Goal: Information Seeking & Learning: Learn about a topic

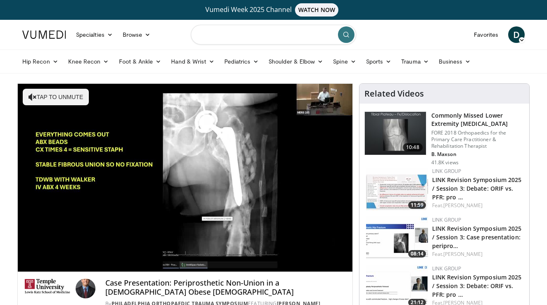
click at [262, 36] on input "Search topics, interventions" at bounding box center [273, 35] width 165 height 20
type input "**********"
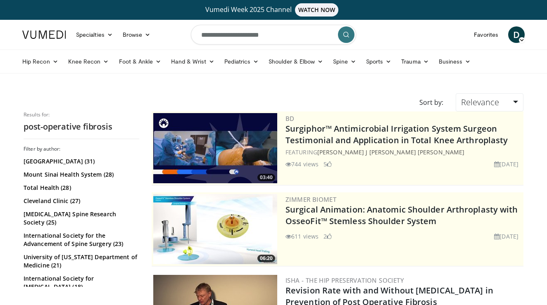
click at [229, 34] on input "**********" at bounding box center [273, 35] width 165 height 20
type input "********"
click at [355, 97] on div "Sort by: Relevance Relevance Thumbs Up Comments Views Newest Oldest" at bounding box center [273, 102] width 513 height 18
click at [89, 63] on link "Knee Recon" at bounding box center [88, 61] width 51 height 17
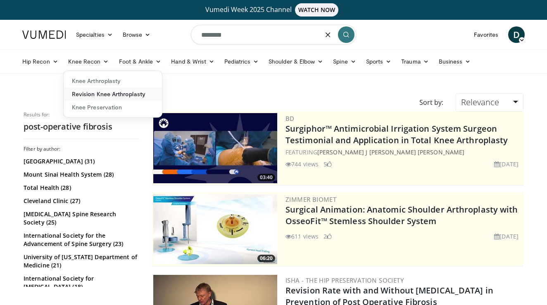
click at [104, 93] on link "Revision Knee Arthroplasty" at bounding box center [113, 94] width 98 height 13
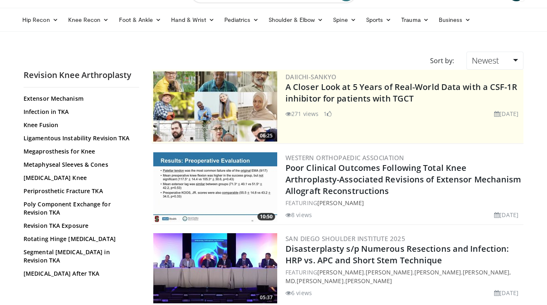
scroll to position [44, 0]
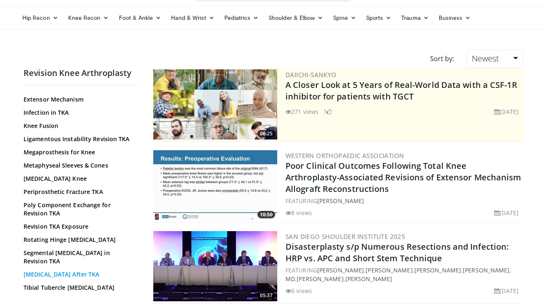
click at [41, 271] on link "[MEDICAL_DATA] After TKA" at bounding box center [80, 275] width 112 height 8
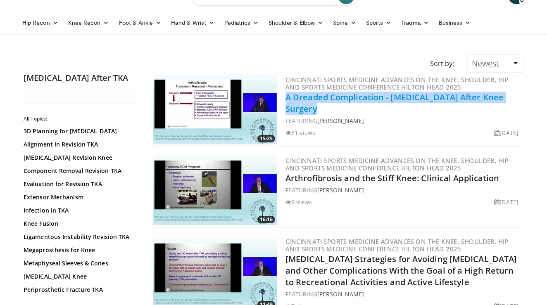
scroll to position [40, 0]
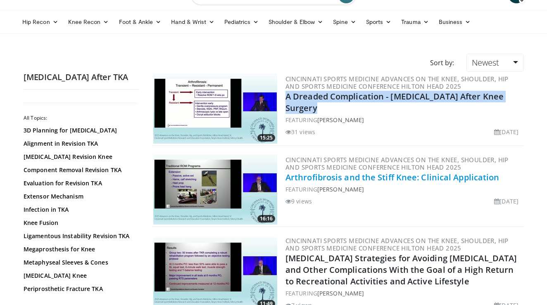
click at [314, 178] on link "Arthrofibrosis and the Stiff Knee: Clinical Application" at bounding box center [393, 177] width 214 height 11
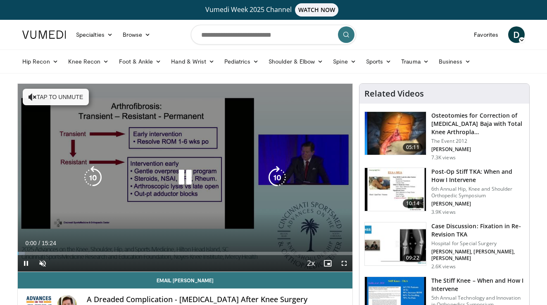
click at [60, 94] on button "Tap to unmute" at bounding box center [56, 97] width 66 height 17
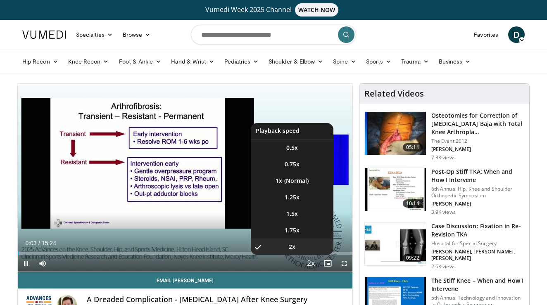
click at [314, 262] on span "Video Player" at bounding box center [311, 264] width 12 height 17
click at [294, 226] on li "1.75x" at bounding box center [292, 230] width 83 height 17
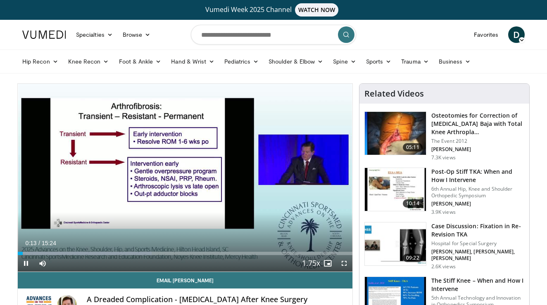
click at [343, 263] on span "Video Player" at bounding box center [344, 263] width 17 height 17
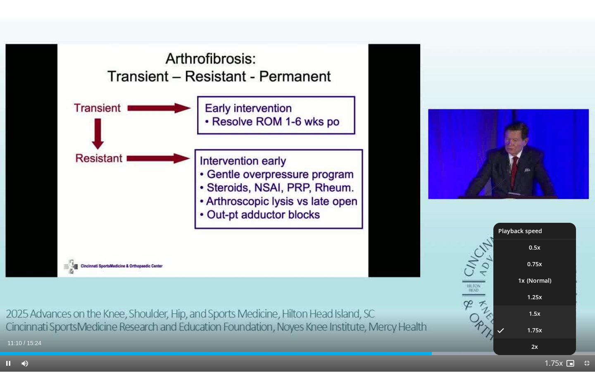
click at [529, 305] on li "1.5x" at bounding box center [535, 313] width 83 height 17
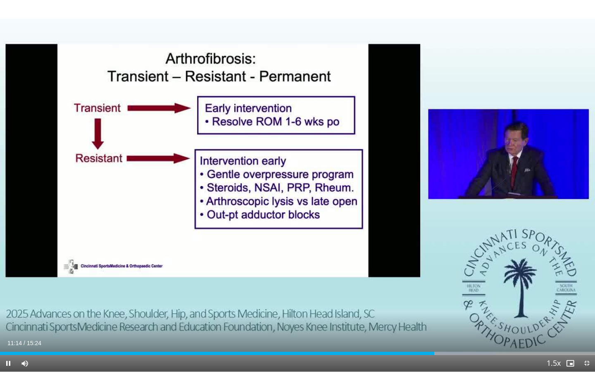
click at [547, 305] on span "Video Player" at bounding box center [587, 363] width 17 height 17
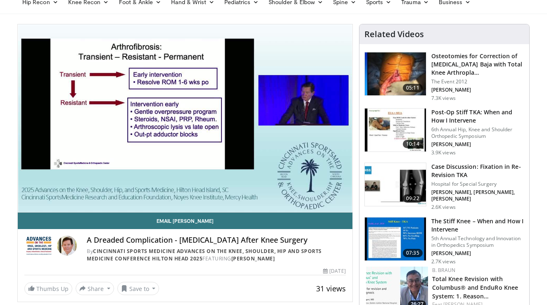
scroll to position [60, 0]
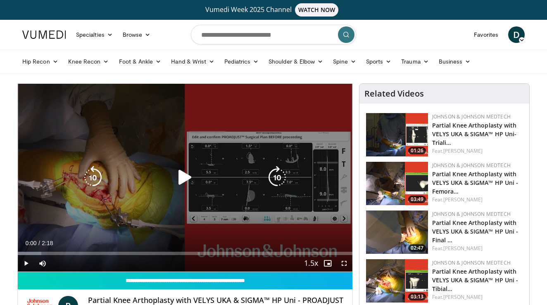
click at [192, 173] on icon "Video Player" at bounding box center [185, 177] width 23 height 23
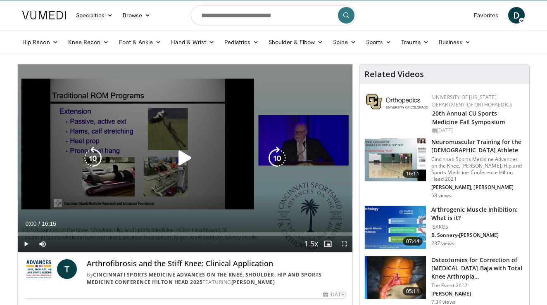
scroll to position [20, 0]
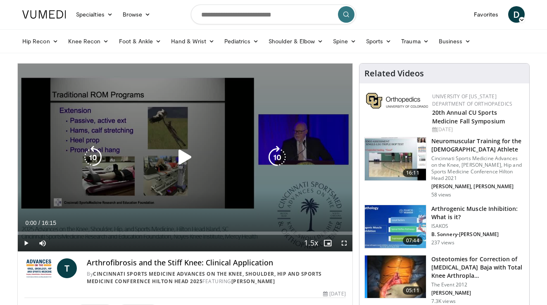
click at [182, 158] on icon "Video Player" at bounding box center [185, 157] width 23 height 23
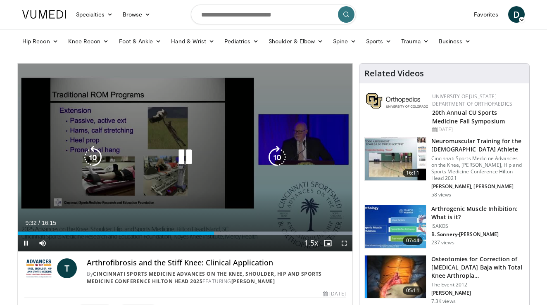
click at [184, 156] on icon "Video Player" at bounding box center [185, 157] width 23 height 23
click at [190, 162] on icon "Video Player" at bounding box center [185, 157] width 23 height 23
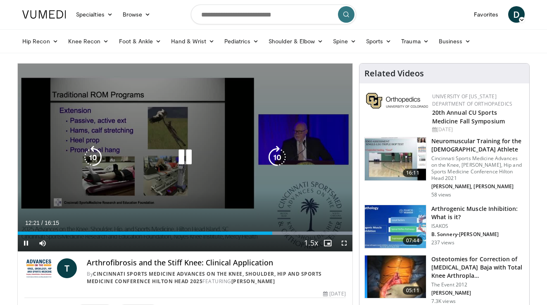
click at [42, 110] on div "10 seconds Tap to unmute" at bounding box center [185, 158] width 335 height 188
click at [236, 141] on div "10 seconds Tap to unmute" at bounding box center [185, 158] width 335 height 188
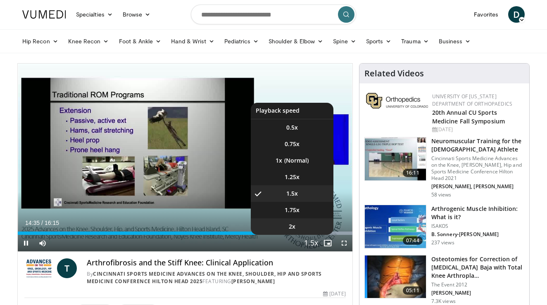
click at [299, 227] on li "2x" at bounding box center [292, 227] width 83 height 17
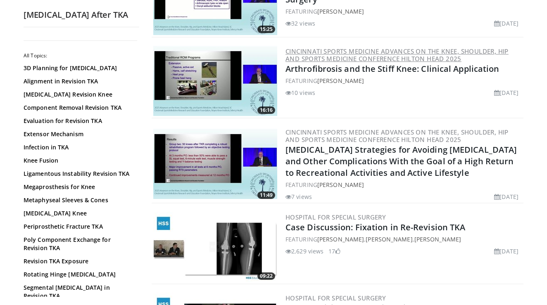
scroll to position [166, 0]
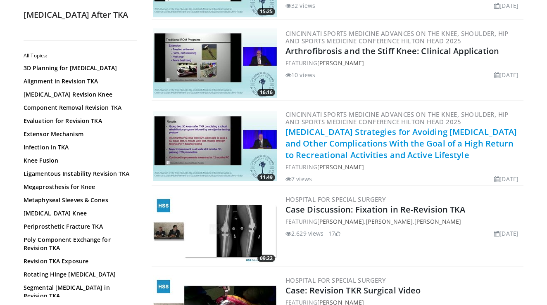
click at [308, 139] on link "[MEDICAL_DATA] Strategies for Avoiding [MEDICAL_DATA] and Other Complications W…" at bounding box center [401, 143] width 231 height 34
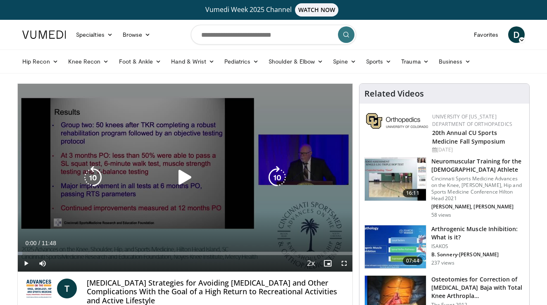
click at [205, 193] on div "10 seconds Tap to unmute" at bounding box center [185, 178] width 335 height 188
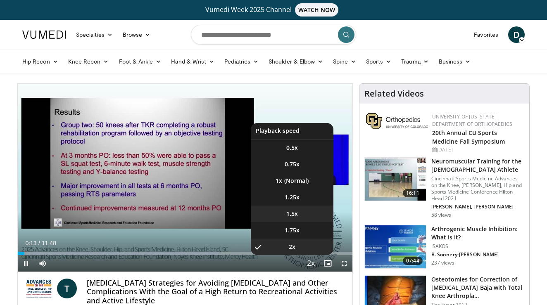
click at [297, 215] on div "10 seconds Tap to unmute" at bounding box center [185, 178] width 335 height 188
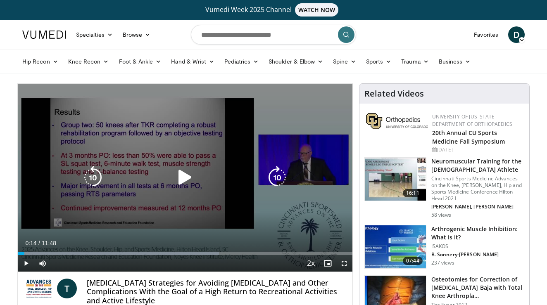
click at [178, 187] on icon "Video Player" at bounding box center [185, 177] width 23 height 23
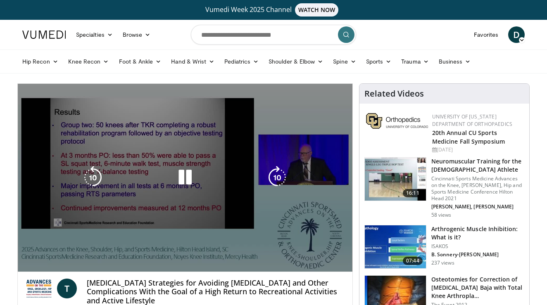
click at [244, 144] on div "10 seconds Tap to unmute" at bounding box center [185, 178] width 335 height 188
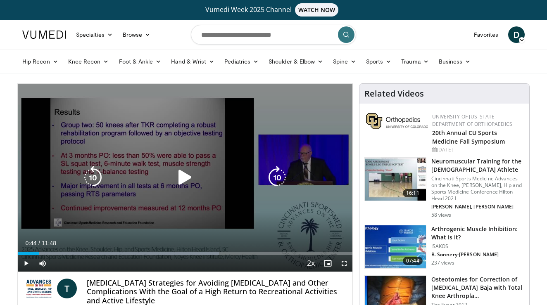
click at [244, 144] on div "10 seconds Tap to unmute" at bounding box center [185, 178] width 335 height 188
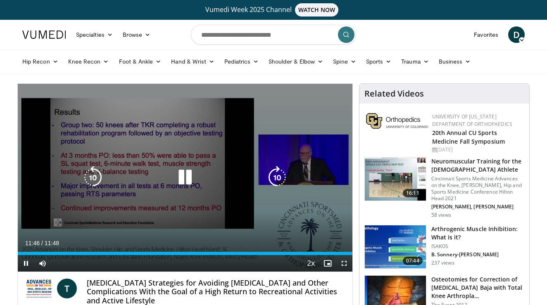
click at [207, 193] on div "10 seconds Tap to unmute" at bounding box center [185, 178] width 335 height 188
